Goal: Task Accomplishment & Management: Use online tool/utility

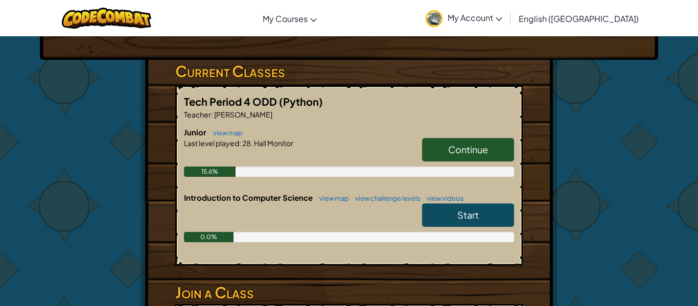
scroll to position [151, 0]
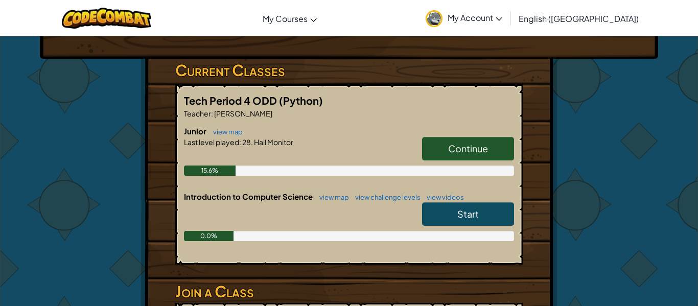
click at [488, 148] on link "Continue" at bounding box center [468, 148] width 92 height 23
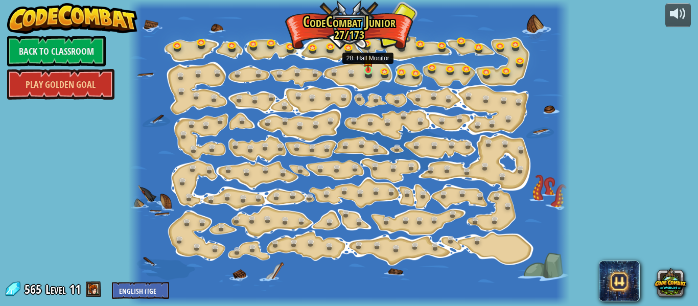
click at [365, 69] on img at bounding box center [368, 60] width 10 height 22
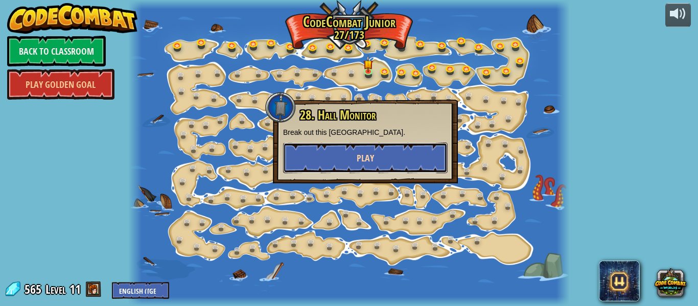
click at [390, 156] on button "Play" at bounding box center [365, 157] width 164 height 31
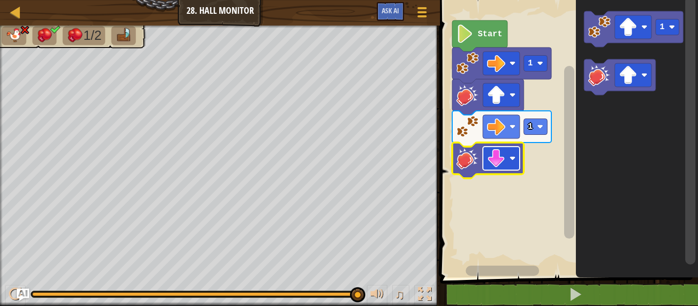
click at [514, 158] on image "Blockly Workspace" at bounding box center [512, 158] width 6 height 6
click at [512, 133] on rect "Blockly Workspace" at bounding box center [501, 126] width 37 height 23
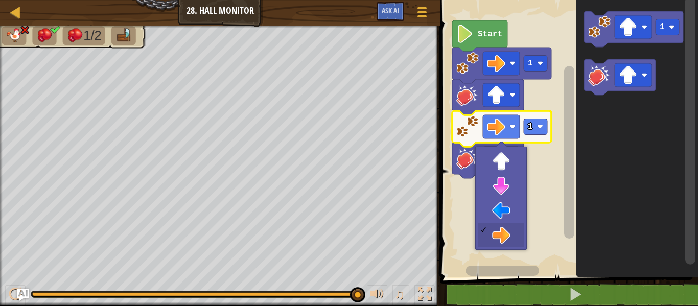
click at [508, 135] on rect "Blockly Workspace" at bounding box center [501, 126] width 37 height 23
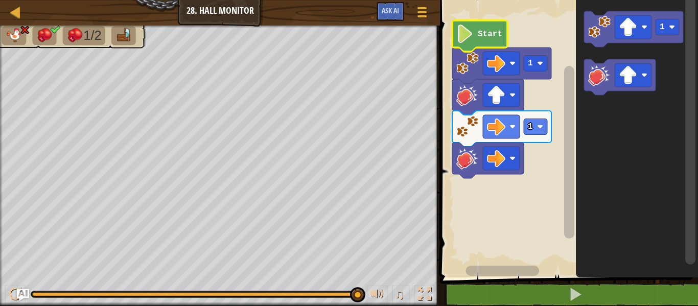
click at [466, 27] on image "Blockly Workspace" at bounding box center [464, 34] width 17 height 18
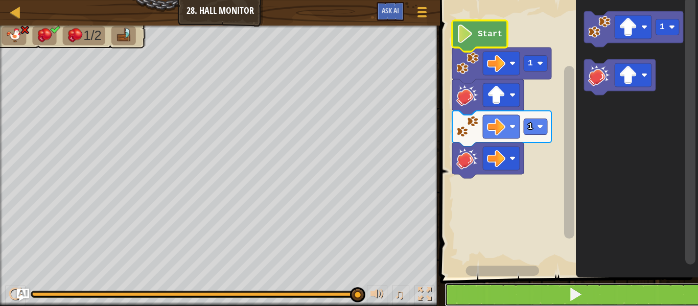
click at [526, 290] on button at bounding box center [574, 294] width 261 height 23
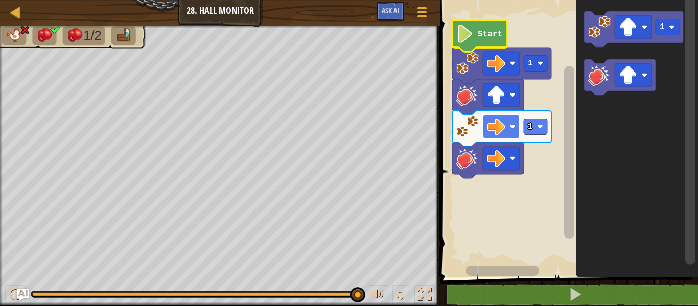
click at [514, 127] on image "Blockly Workspace" at bounding box center [512, 127] width 6 height 6
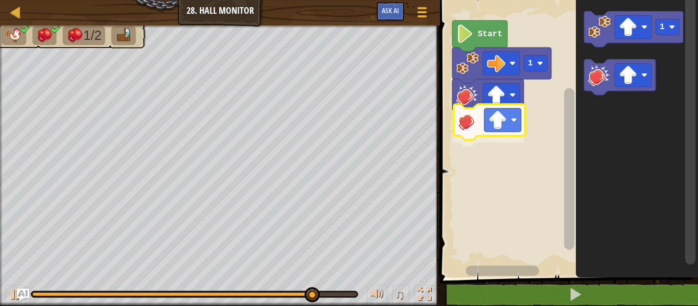
click at [477, 111] on div "Start 1 1" at bounding box center [567, 136] width 261 height 282
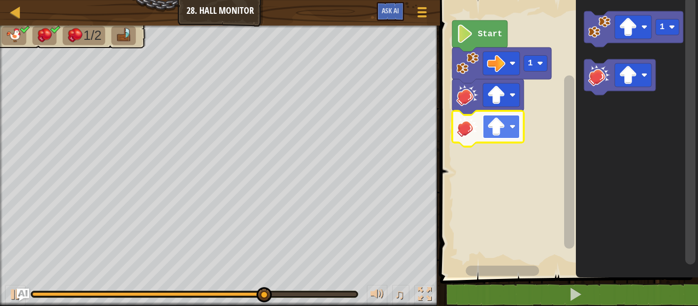
click at [509, 125] on rect "Blockly Workspace" at bounding box center [501, 126] width 37 height 23
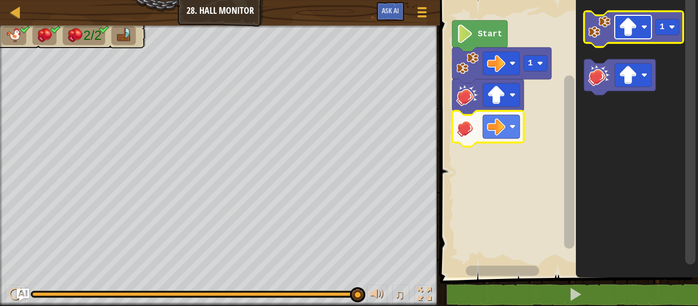
click at [633, 27] on image "Blockly Workspace" at bounding box center [627, 27] width 18 height 18
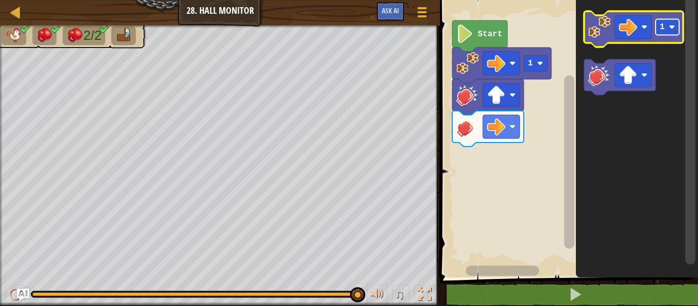
click at [667, 21] on rect "Blockly Workspace" at bounding box center [666, 27] width 23 height 16
click at [588, 33] on image "Blockly Workspace" at bounding box center [599, 27] width 22 height 22
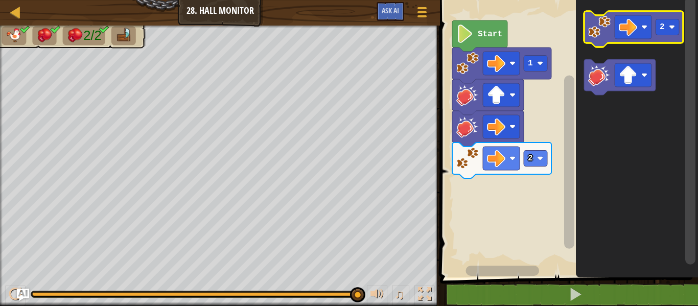
click at [543, 156] on image "Blockly Workspace" at bounding box center [540, 158] width 6 height 6
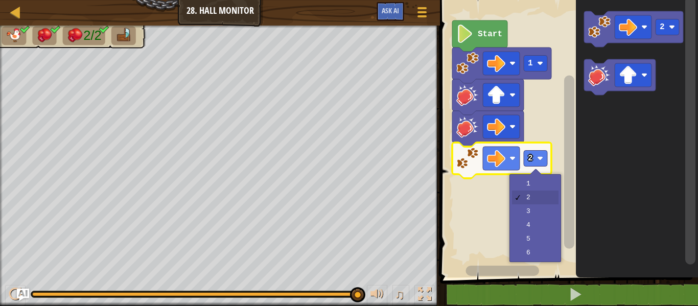
click at [558, 199] on rect "Blockly Workspace" at bounding box center [567, 136] width 261 height 282
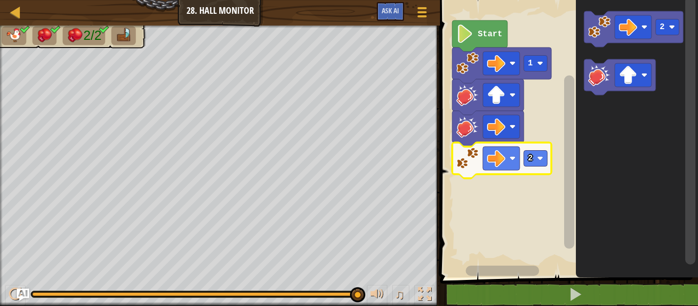
click at [546, 164] on rect "Blockly Workspace" at bounding box center [534, 159] width 23 height 16
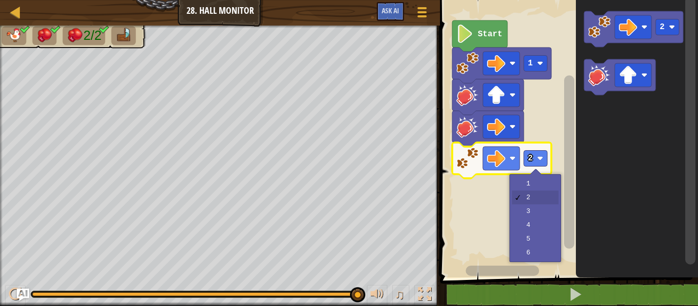
click at [550, 216] on rect "Blockly Workspace" at bounding box center [567, 136] width 261 height 282
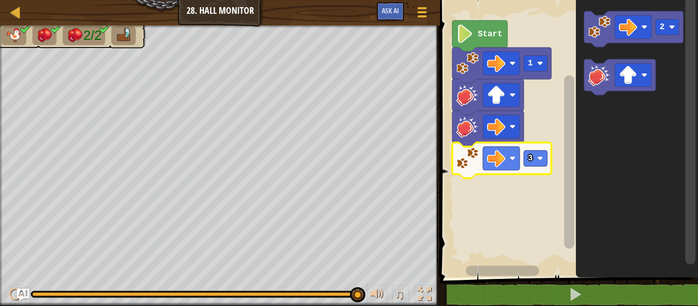
click at [545, 162] on rect "Blockly Workspace" at bounding box center [534, 159] width 23 height 16
click at [532, 158] on text "3" at bounding box center [530, 158] width 5 height 9
click at [457, 172] on icon "Blockly Workspace" at bounding box center [501, 160] width 99 height 36
click at [506, 164] on rect "Blockly Workspace" at bounding box center [501, 158] width 37 height 23
click at [505, 161] on image "Blockly Workspace" at bounding box center [496, 158] width 18 height 18
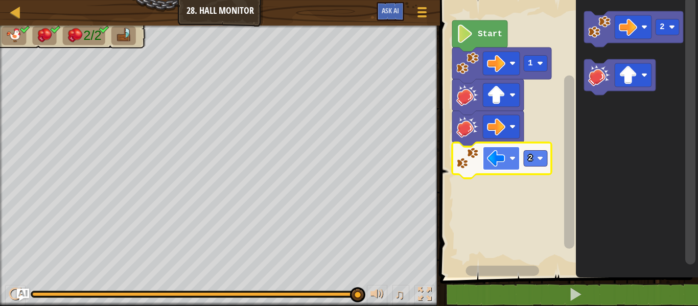
click at [492, 156] on image "Blockly Workspace" at bounding box center [496, 158] width 18 height 18
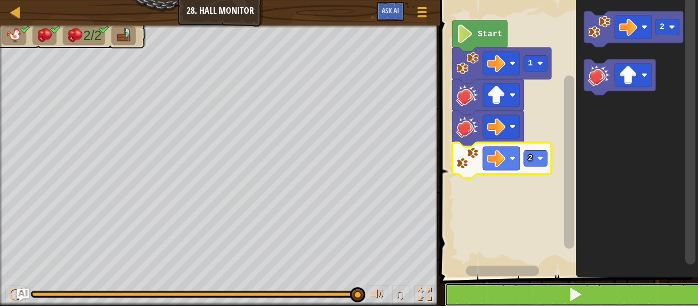
click at [557, 290] on button at bounding box center [574, 294] width 261 height 23
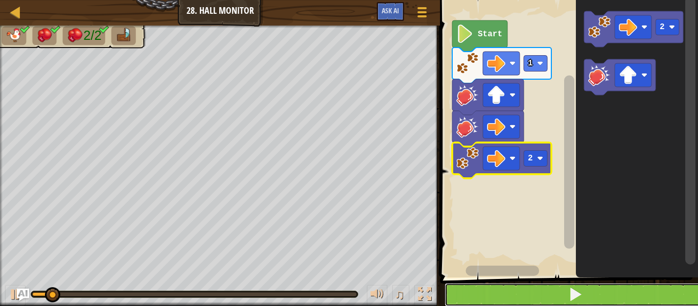
click at [581, 290] on span at bounding box center [575, 294] width 14 height 14
click at [594, 296] on button at bounding box center [574, 294] width 261 height 23
click at [536, 157] on rect "Blockly Workspace" at bounding box center [534, 159] width 23 height 16
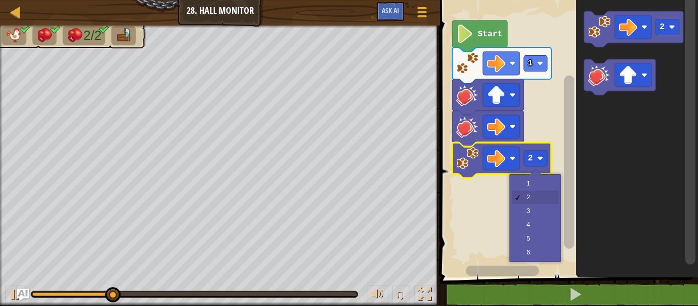
click at [558, 217] on div "1 2 3 4 5 6" at bounding box center [535, 218] width 52 height 88
click at [545, 222] on rect "Blockly Workspace" at bounding box center [567, 136] width 261 height 282
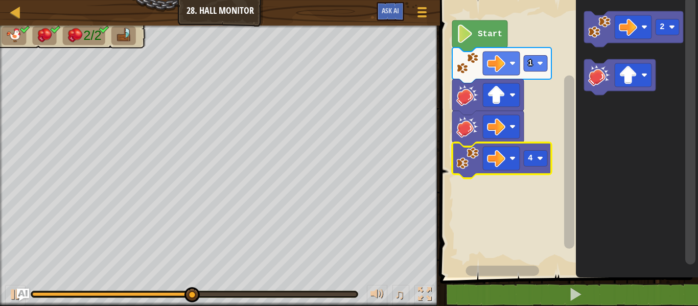
click at [544, 164] on rect "Blockly Workspace" at bounding box center [534, 159] width 23 height 16
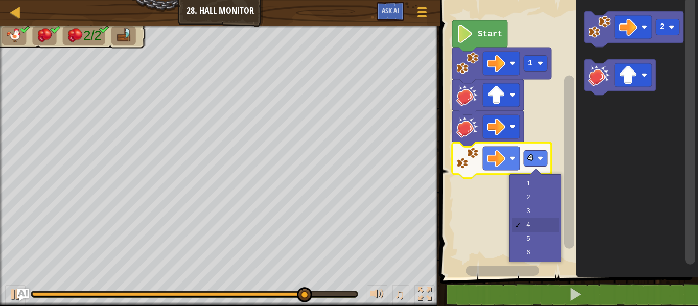
click at [556, 222] on rect "Blockly Workspace" at bounding box center [567, 136] width 261 height 282
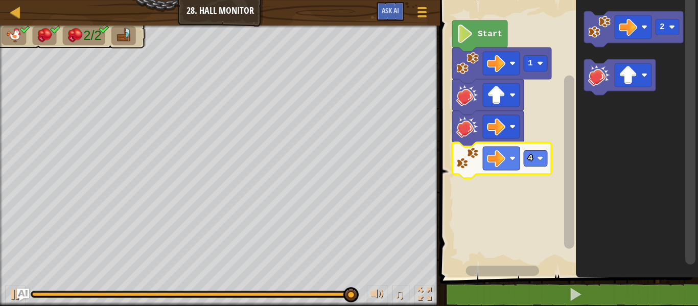
click at [550, 168] on icon "Blockly Workspace" at bounding box center [501, 160] width 99 height 36
click at [544, 161] on rect "Blockly Workspace" at bounding box center [534, 159] width 23 height 16
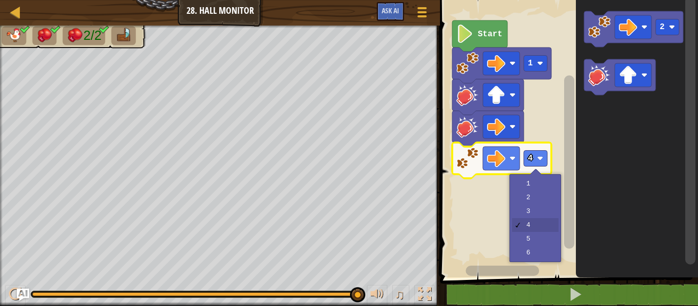
click at [553, 215] on rect "Blockly Workspace" at bounding box center [567, 136] width 261 height 282
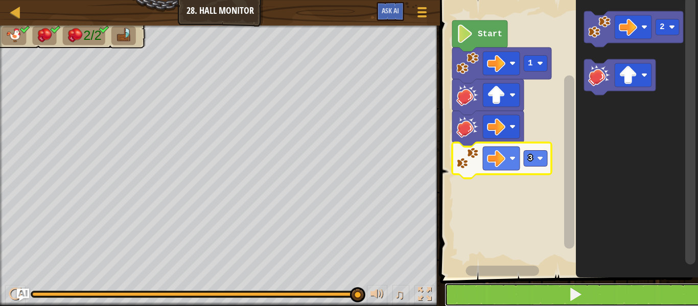
click at [523, 298] on button at bounding box center [574, 294] width 261 height 23
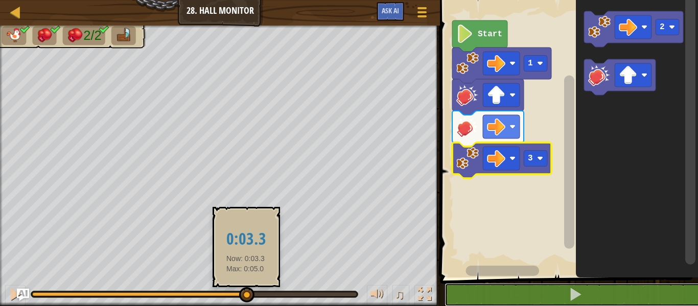
drag, startPoint x: 358, startPoint y: 295, endPoint x: 246, endPoint y: 295, distance: 111.8
click at [246, 295] on div at bounding box center [246, 294] width 15 height 15
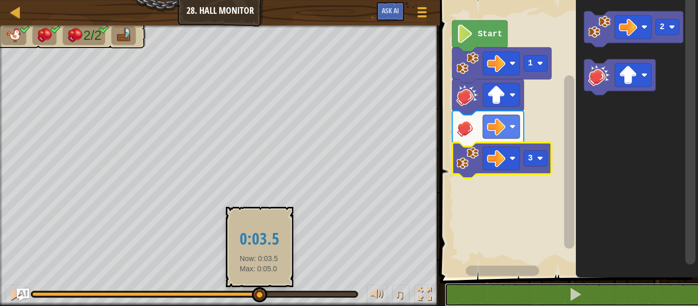
click at [259, 294] on div at bounding box center [194, 294] width 324 height 4
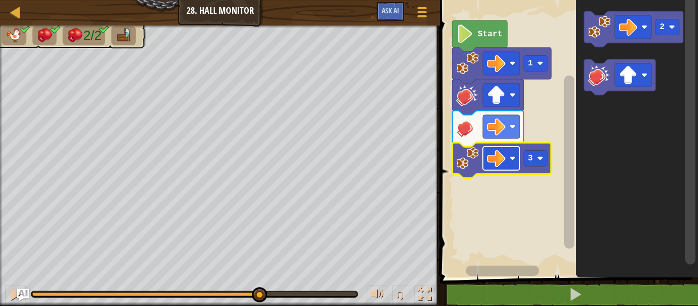
click at [505, 152] on image "Blockly Workspace" at bounding box center [496, 158] width 18 height 18
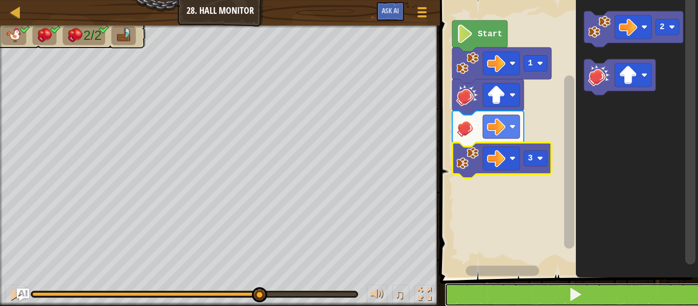
click at [519, 297] on button at bounding box center [574, 294] width 261 height 23
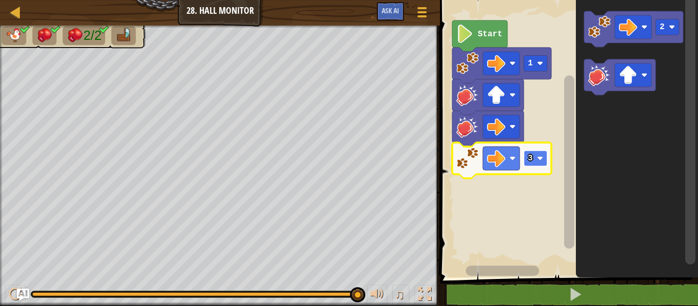
click at [544, 159] on rect "Blockly Workspace" at bounding box center [534, 159] width 23 height 16
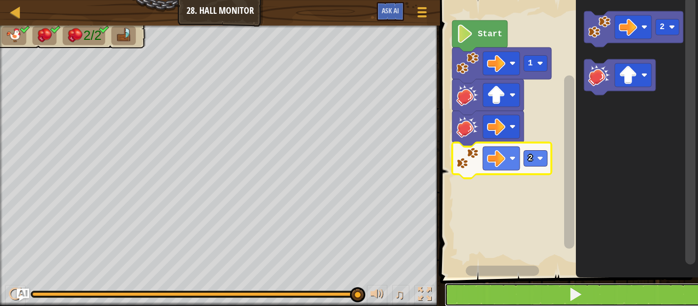
click at [515, 299] on button at bounding box center [574, 294] width 261 height 23
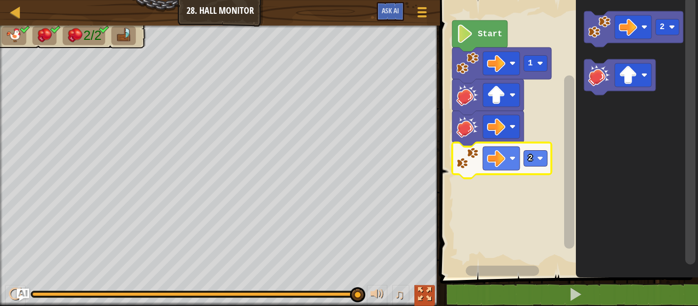
click at [416, 297] on button at bounding box center [424, 295] width 20 height 21
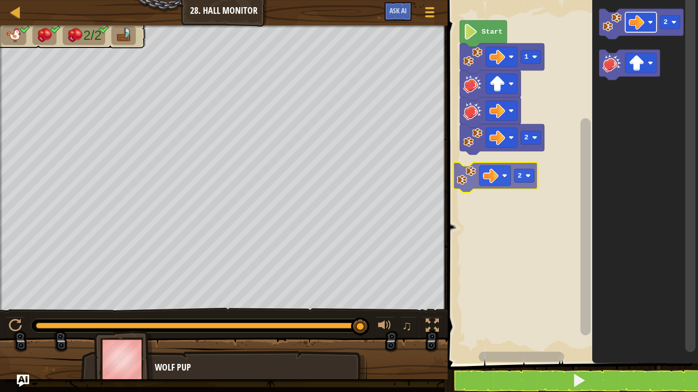
click at [495, 172] on div "Start 1 2 2 2" at bounding box center [570, 179] width 253 height 369
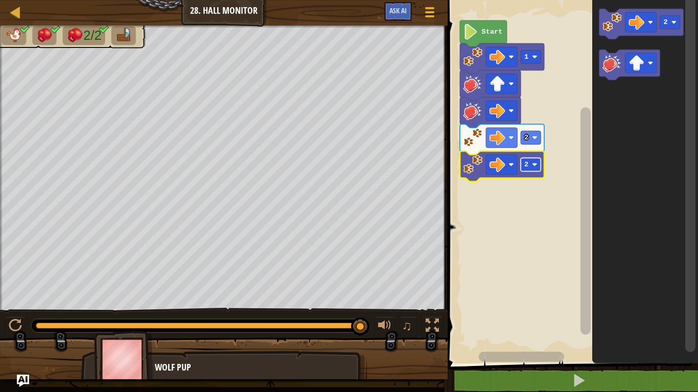
click at [529, 164] on rect "Blockly Workspace" at bounding box center [530, 164] width 20 height 13
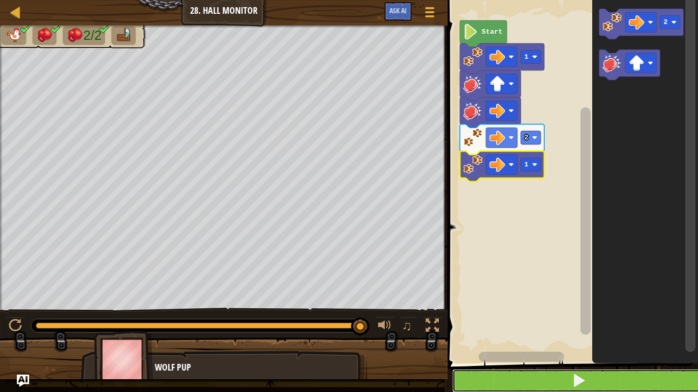
click at [575, 305] on span at bounding box center [578, 380] width 14 height 14
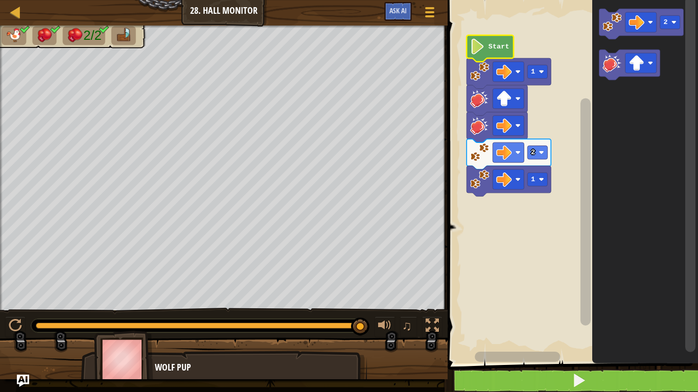
click at [484, 50] on image "Blockly Workspace" at bounding box center [477, 47] width 15 height 16
click at [476, 55] on icon "Blockly Workspace" at bounding box center [489, 48] width 47 height 27
click at [479, 57] on icon "Blockly Workspace" at bounding box center [489, 48] width 47 height 27
click at [530, 305] on button at bounding box center [578, 380] width 253 height 23
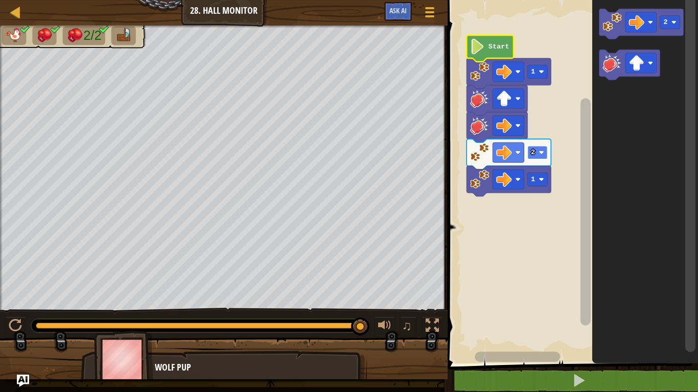
click at [546, 151] on rect "Blockly Workspace" at bounding box center [537, 152] width 20 height 13
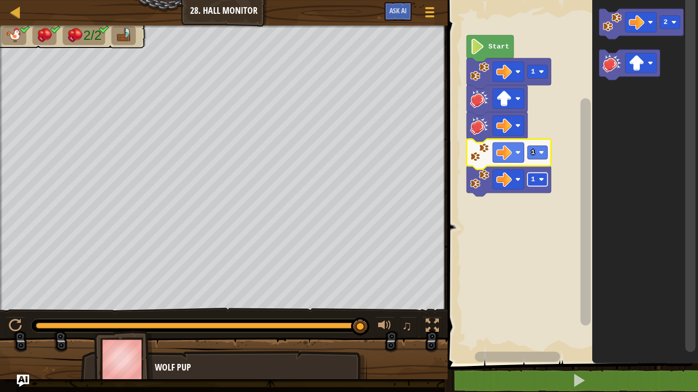
click at [536, 180] on rect "Blockly Workspace" at bounding box center [537, 179] width 20 height 13
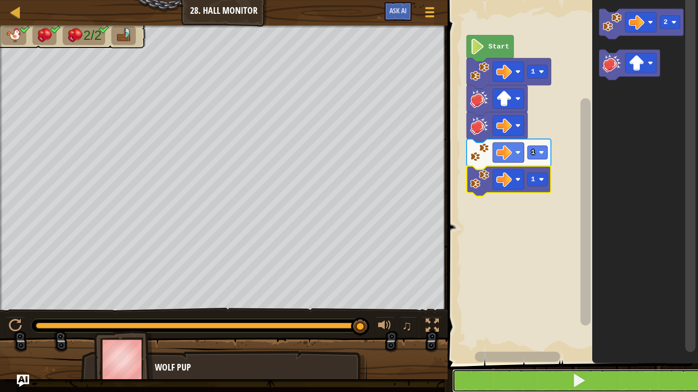
click at [543, 305] on button at bounding box center [578, 380] width 253 height 23
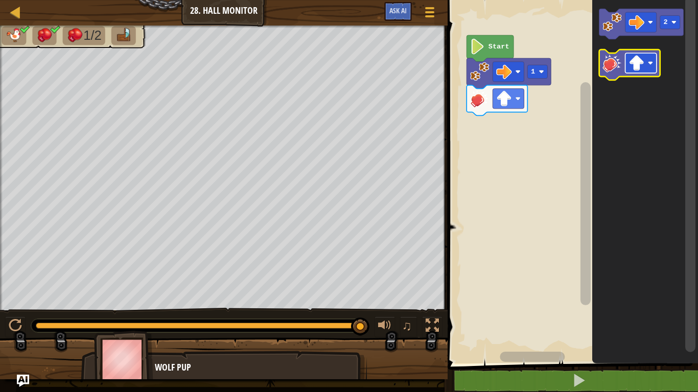
click at [637, 59] on image "Blockly Workspace" at bounding box center [636, 63] width 16 height 16
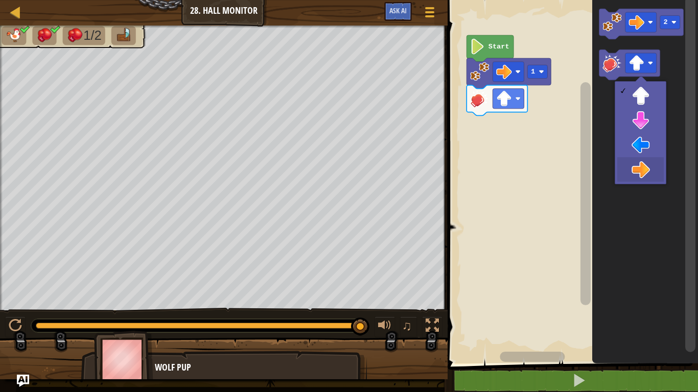
click at [642, 175] on icon "Blockly Workspace" at bounding box center [645, 179] width 106 height 369
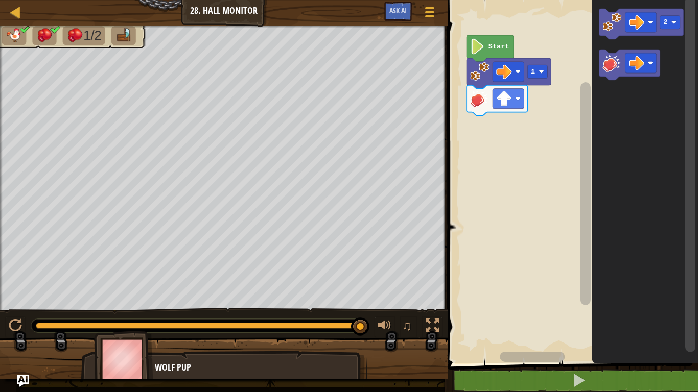
click at [614, 66] on image "Blockly Workspace" at bounding box center [611, 62] width 19 height 19
